Goal: Task Accomplishment & Management: Manage account settings

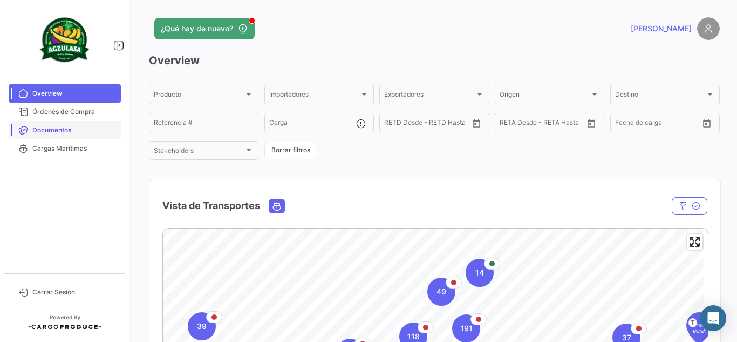
click at [38, 135] on link "Documentos" at bounding box center [65, 130] width 112 height 18
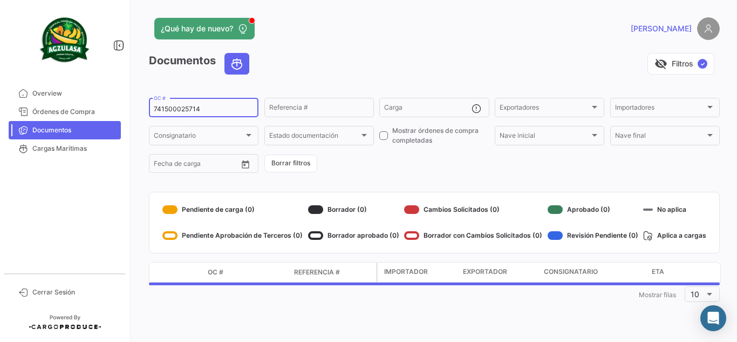
click at [229, 112] on input "741500025714" at bounding box center [204, 109] width 100 height 8
paste input "6426455590"
type input "6426455590"
click at [282, 56] on div "visibility_off Filtros ✓" at bounding box center [489, 64] width 462 height 22
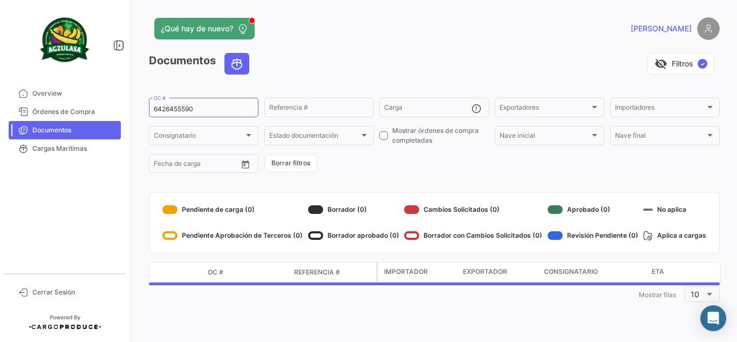
click at [401, 30] on div "¿Qué hay de nuevo?" at bounding box center [306, 29] width 314 height 22
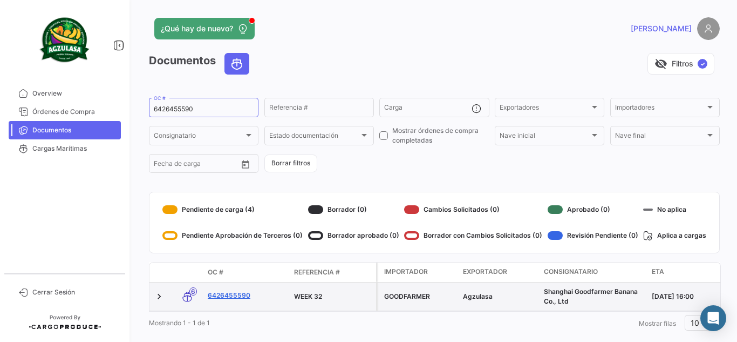
click at [231, 293] on link "6426455590" at bounding box center [247, 295] width 78 height 10
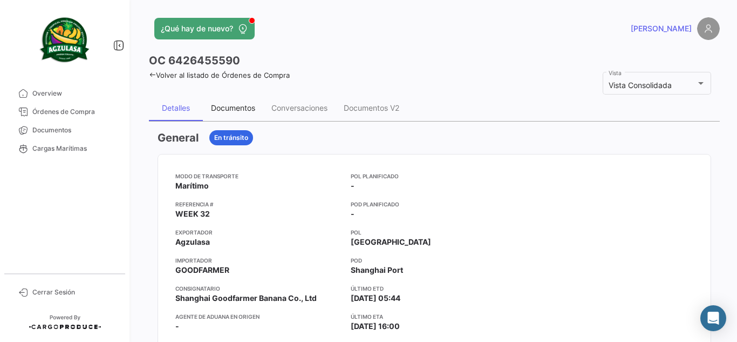
click at [226, 113] on div "Documentos" at bounding box center [233, 108] width 60 height 26
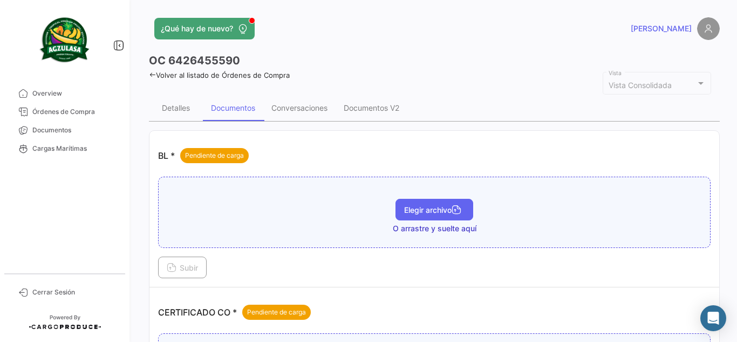
click at [439, 208] on span "Elegir archivo" at bounding box center [434, 209] width 60 height 9
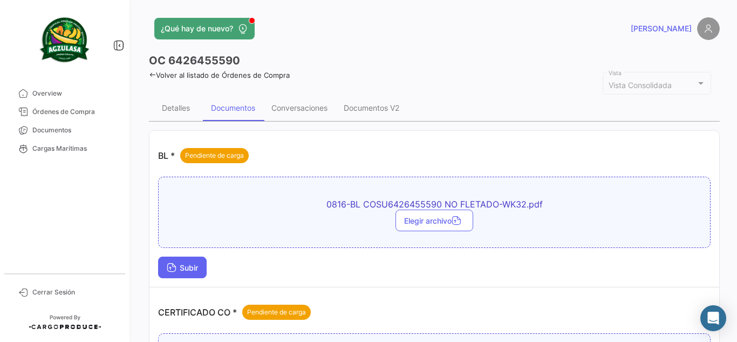
click at [198, 268] on span "Subir" at bounding box center [182, 267] width 31 height 9
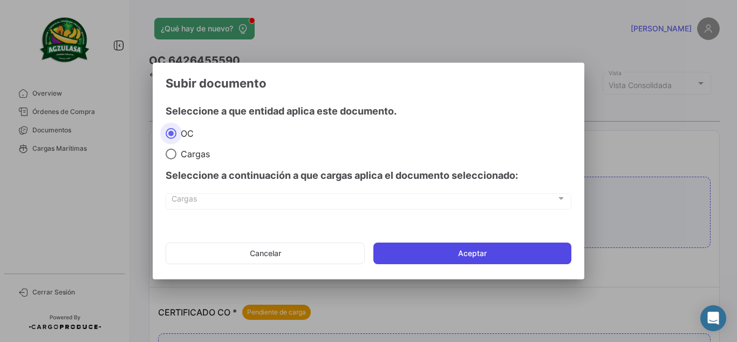
click at [467, 255] on button "Aceptar" at bounding box center [472, 253] width 198 height 22
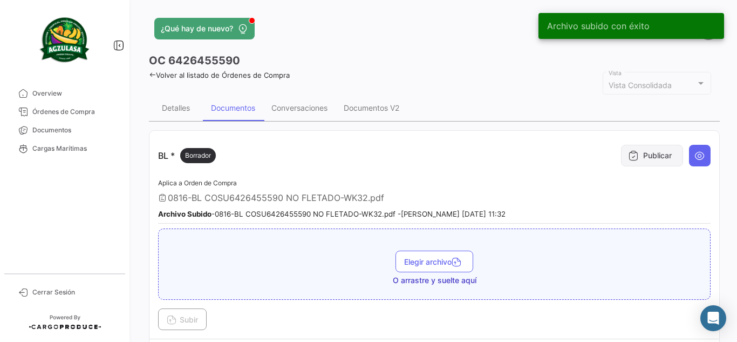
click at [628, 153] on icon at bounding box center [633, 155] width 11 height 11
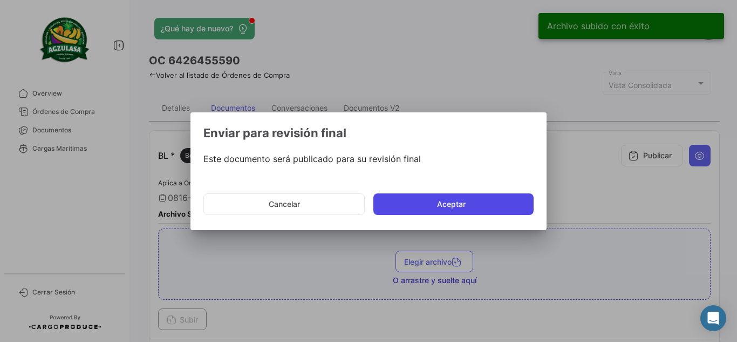
click at [432, 201] on button "Aceptar" at bounding box center [453, 204] width 160 height 22
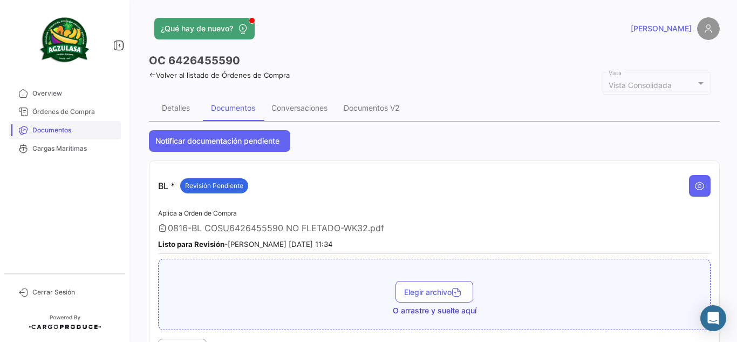
click at [31, 133] on link "Documentos" at bounding box center [65, 130] width 112 height 18
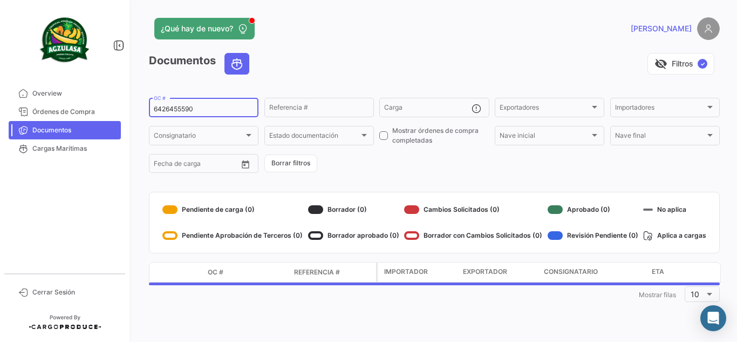
click at [216, 110] on input "6426455590" at bounding box center [204, 109] width 100 height 8
paste input "231070704"
type input "2310707040"
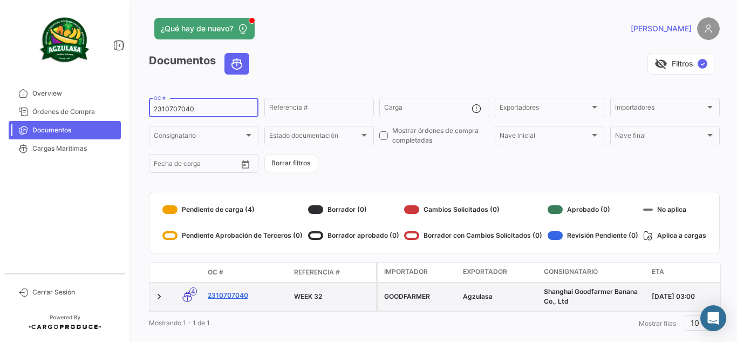
click at [233, 297] on link "2310707040" at bounding box center [247, 295] width 78 height 10
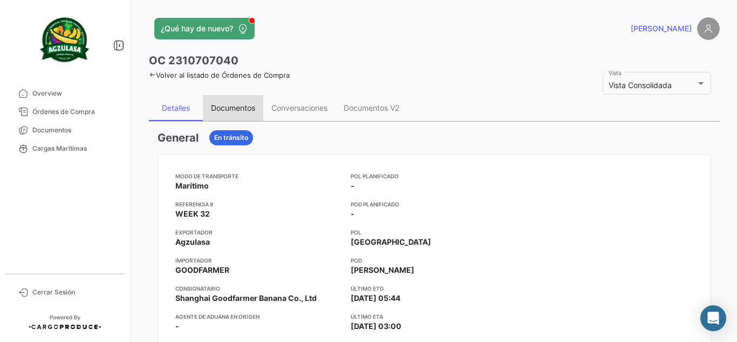
click at [256, 113] on div "Documentos" at bounding box center [233, 108] width 60 height 26
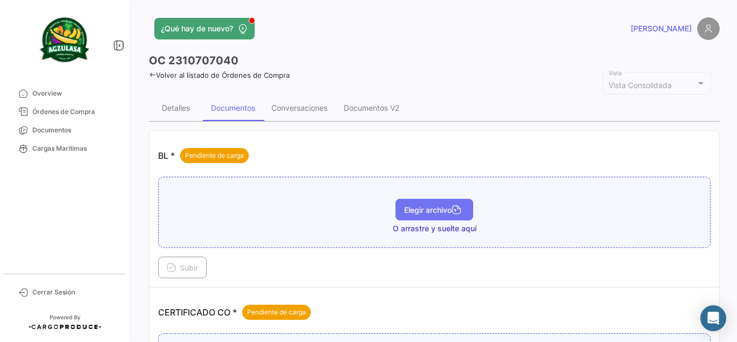
click at [458, 208] on icon "button" at bounding box center [457, 211] width 10 height 10
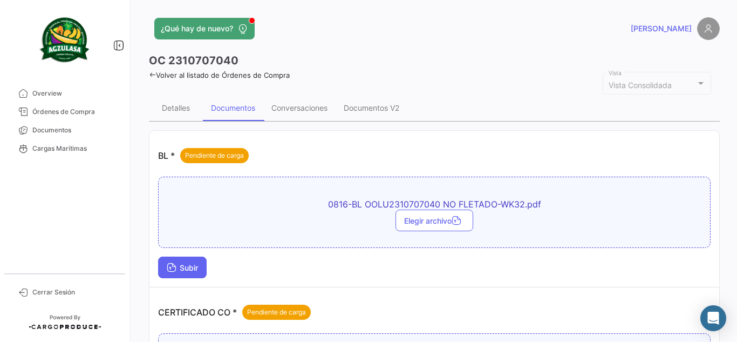
click at [203, 262] on button "Subir" at bounding box center [182, 267] width 49 height 22
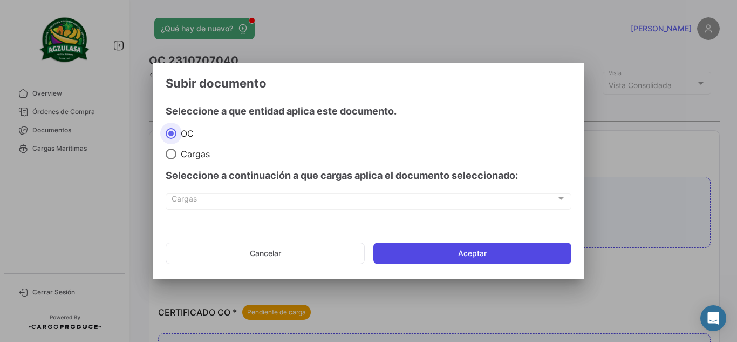
click at [482, 249] on button "Aceptar" at bounding box center [472, 253] width 198 height 22
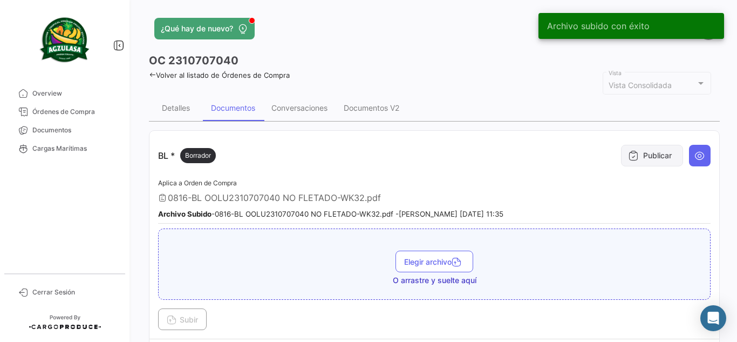
click at [656, 151] on button "Publicar" at bounding box center [652, 156] width 62 height 22
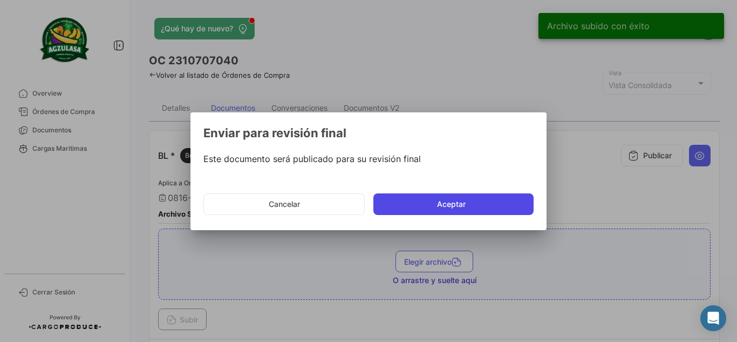
click at [436, 207] on button "Aceptar" at bounding box center [453, 204] width 160 height 22
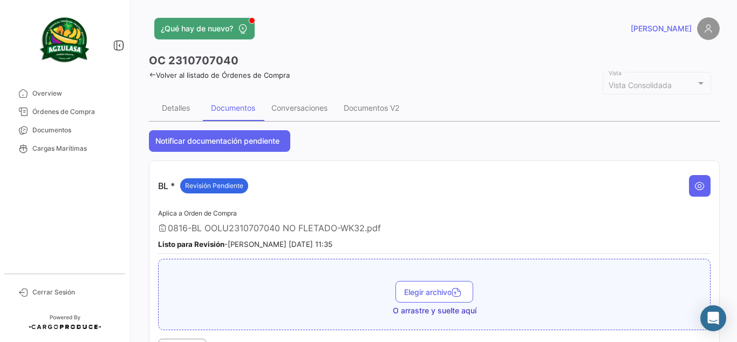
click at [463, 70] on div "Volver al listado de Órdenes de Compra" at bounding box center [434, 73] width 571 height 11
